Goal: Check status

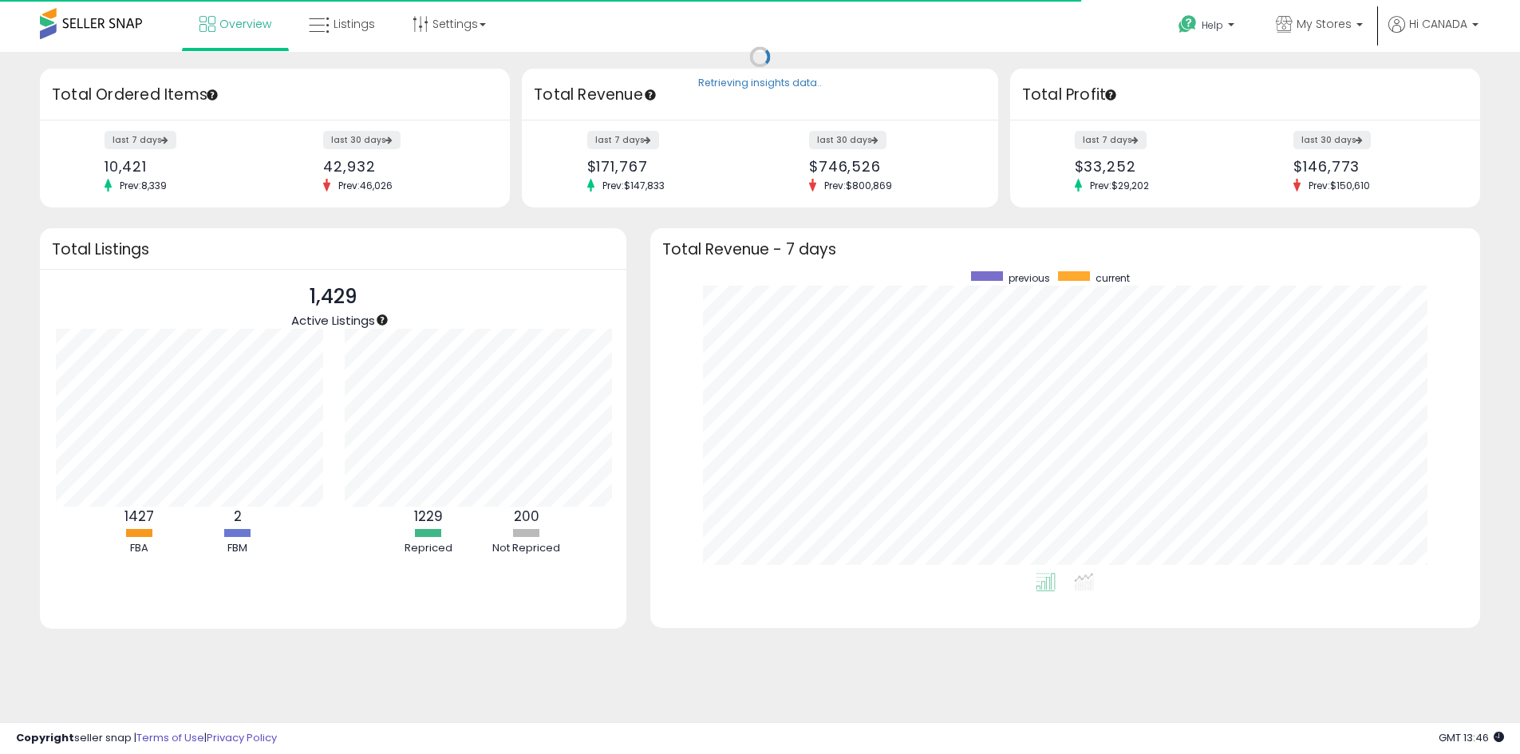
scroll to position [797762, 797265]
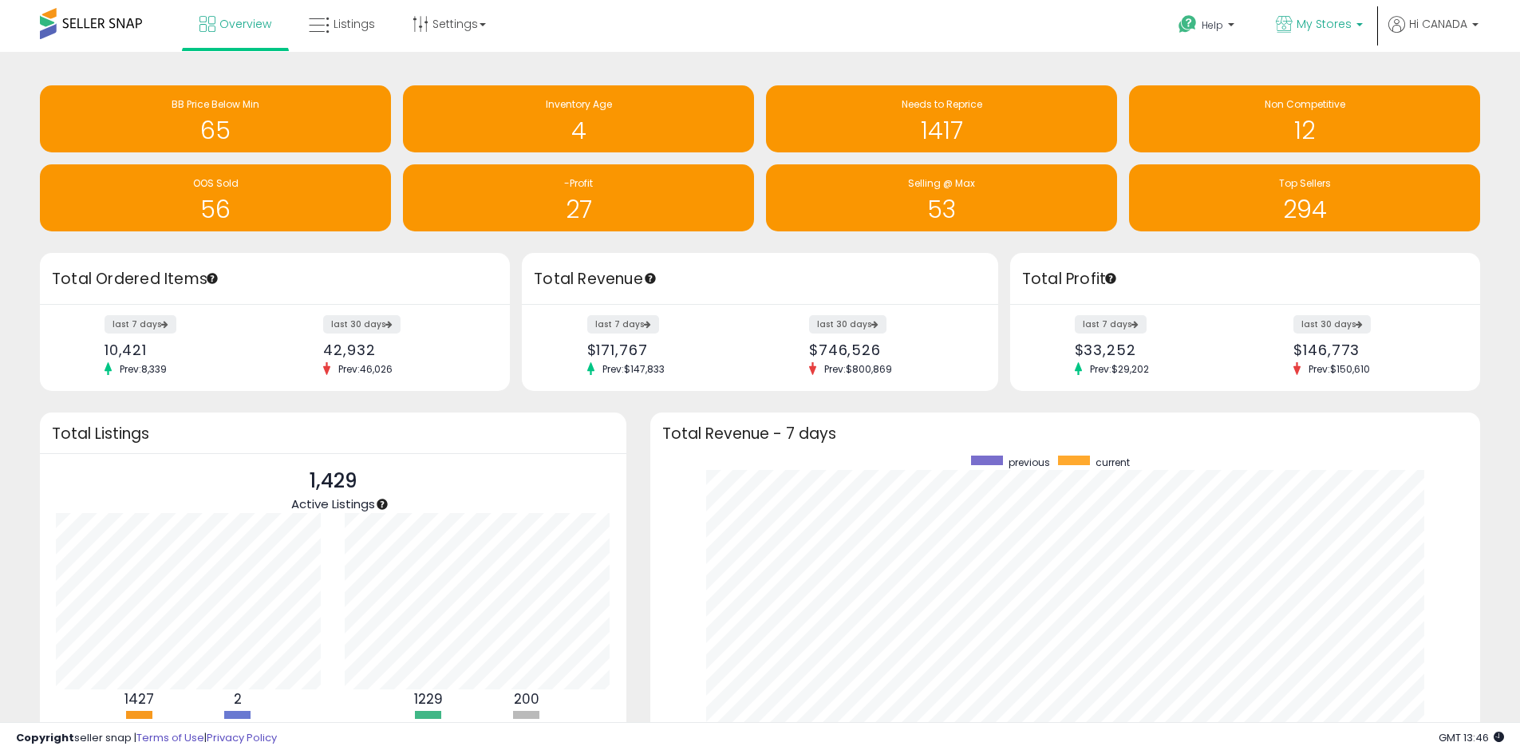
click at [1294, 27] on p "My Stores" at bounding box center [1319, 26] width 87 height 20
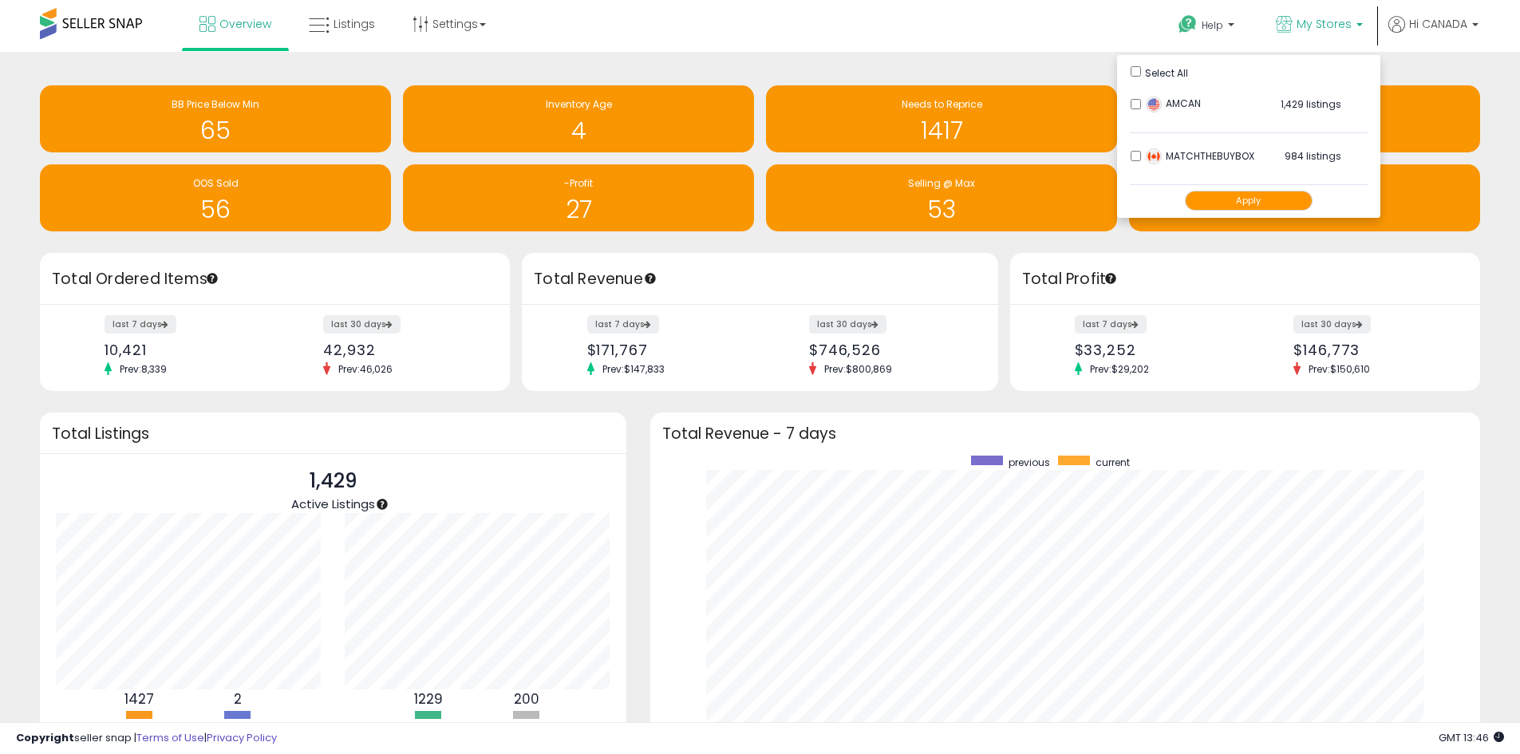
click at [1232, 207] on button "Apply" at bounding box center [1249, 201] width 128 height 20
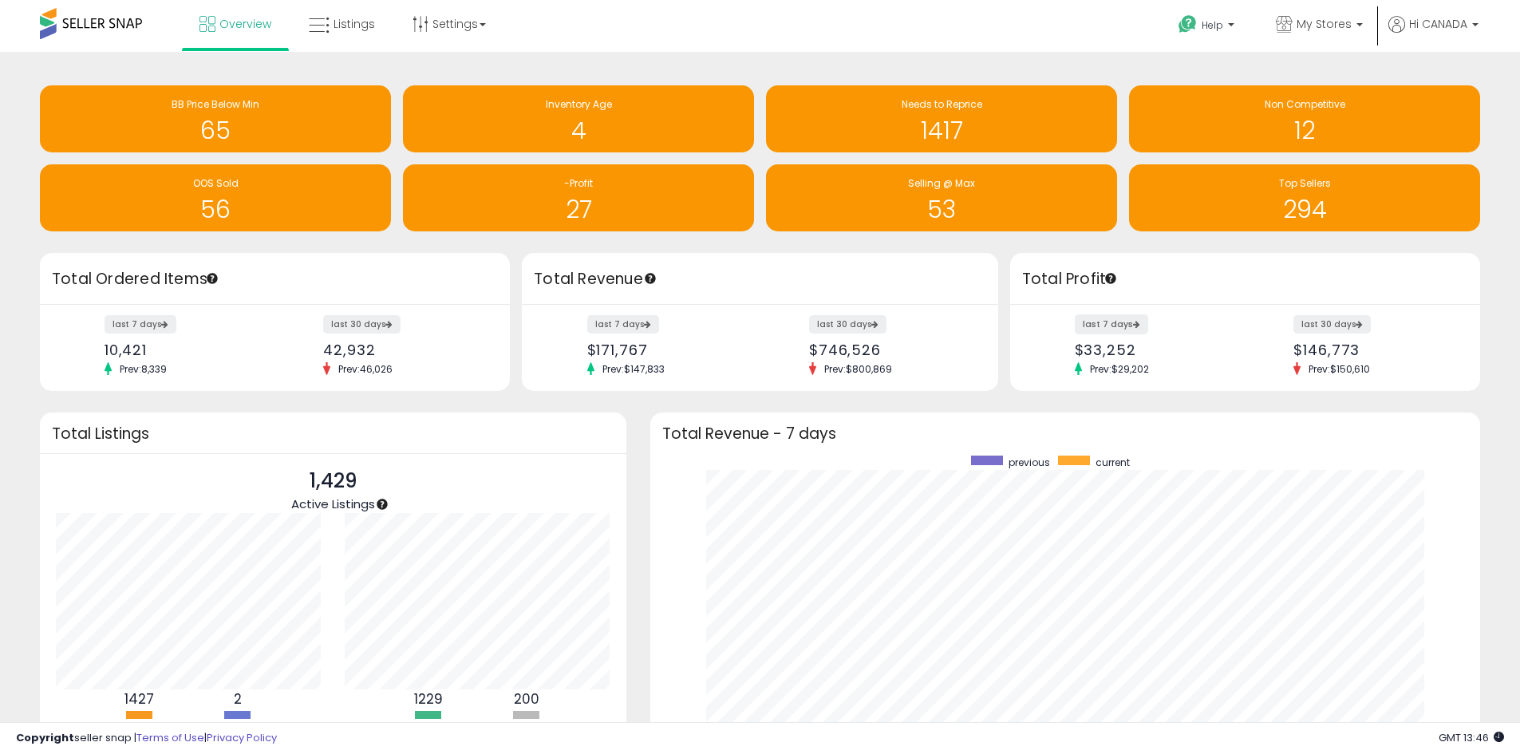
click at [1128, 322] on label "last 7 days" at bounding box center [1111, 324] width 73 height 20
click at [611, 327] on label "last 7 days" at bounding box center [623, 324] width 73 height 20
click at [1314, 12] on link "My Stores" at bounding box center [1319, 26] width 111 height 52
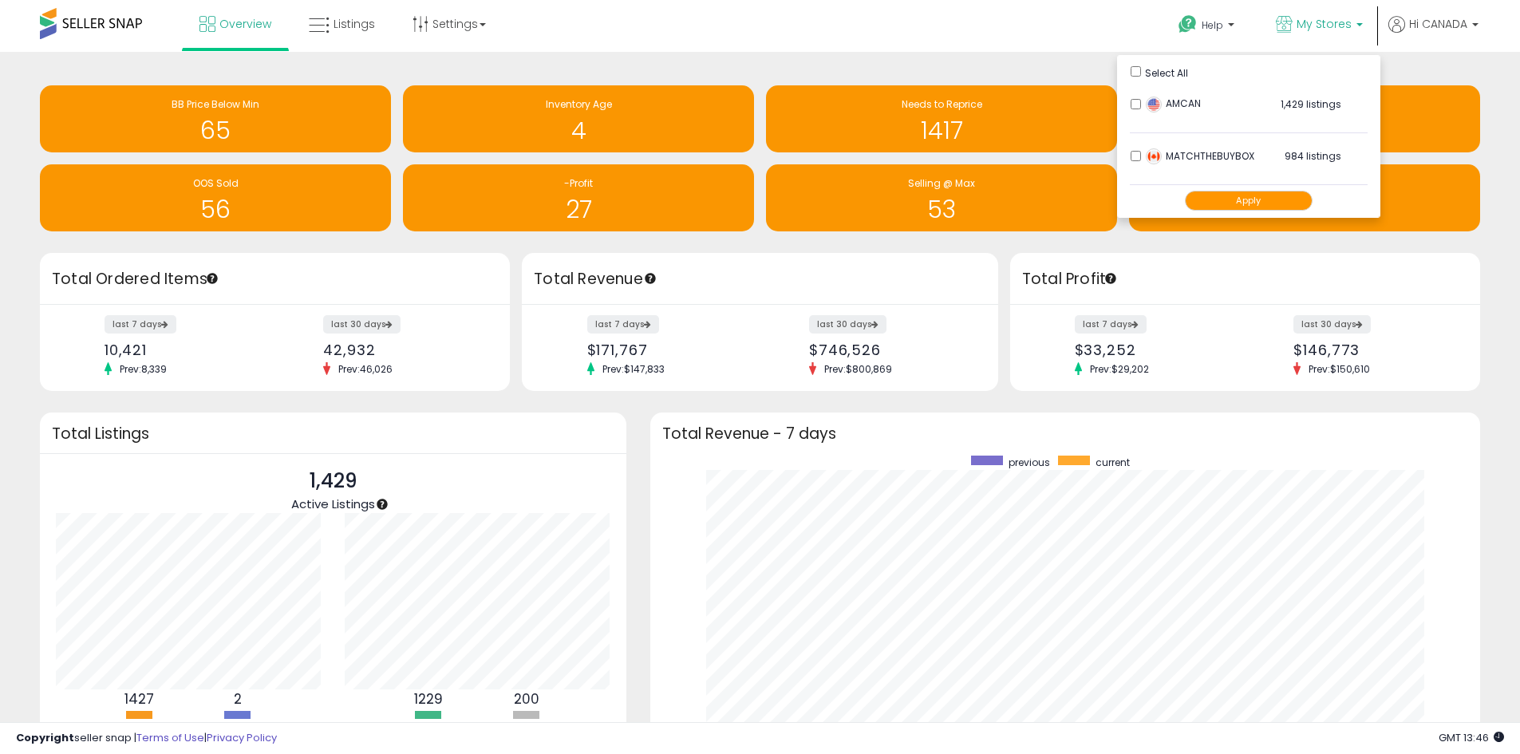
click at [1223, 201] on button "Apply" at bounding box center [1249, 201] width 128 height 20
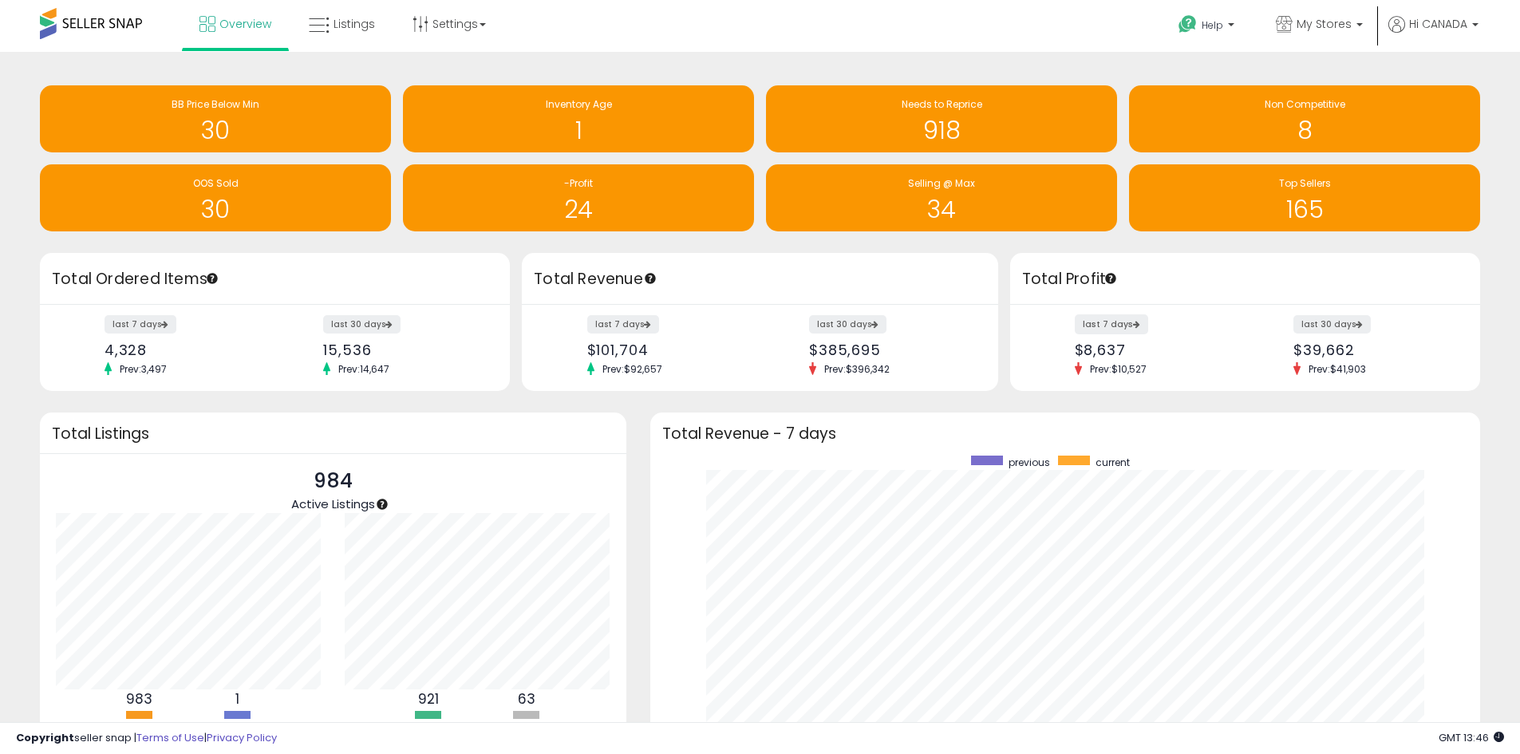
click at [1107, 320] on label "last 7 days" at bounding box center [1111, 324] width 73 height 20
click at [606, 334] on div "last 7 days $101,704 Prev: $92,657" at bounding box center [667, 346] width 185 height 59
click at [606, 326] on label "last 7 days" at bounding box center [623, 324] width 73 height 20
click at [637, 326] on label "last 7 days" at bounding box center [623, 324] width 73 height 20
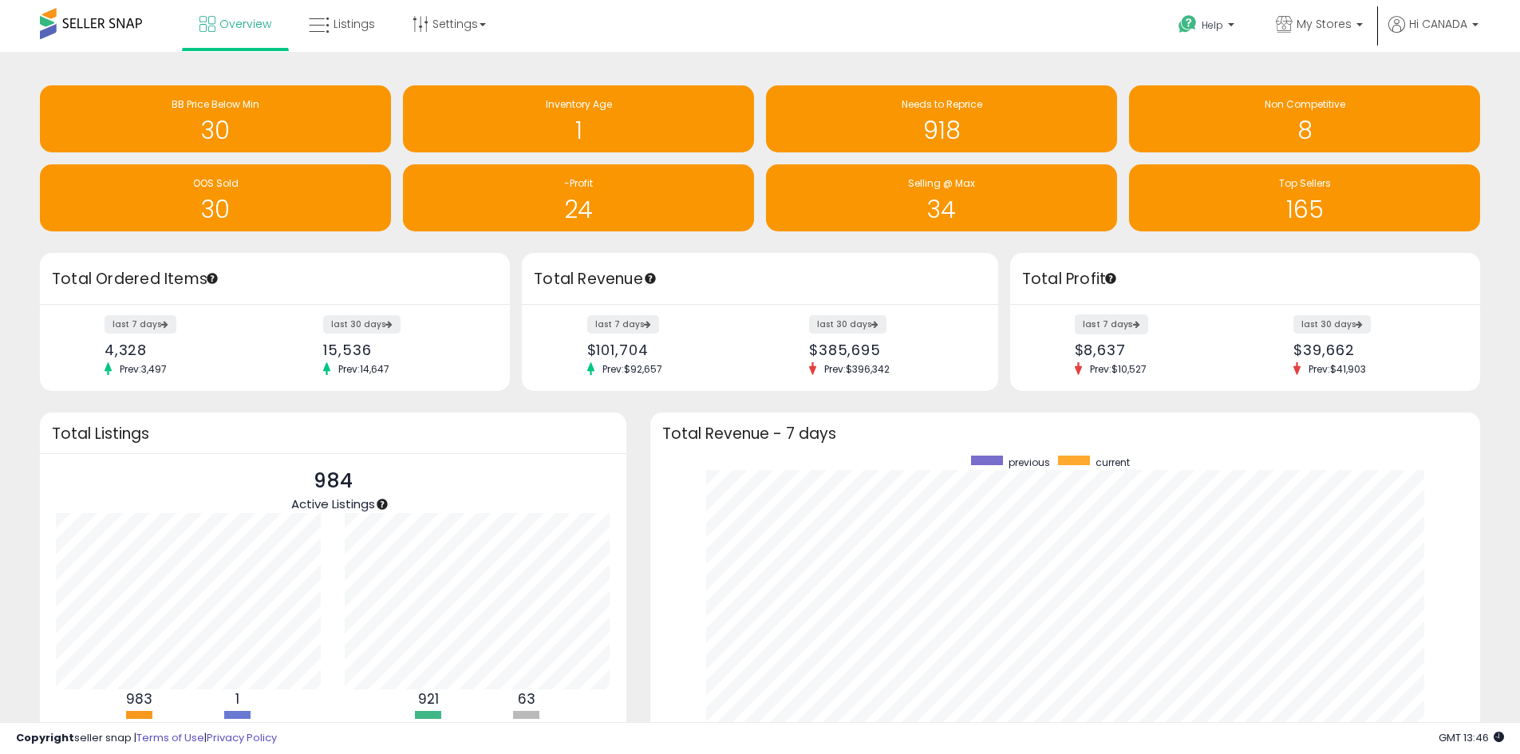
click at [1107, 322] on label "last 7 days" at bounding box center [1111, 324] width 73 height 20
